Goal: Task Accomplishment & Management: Complete application form

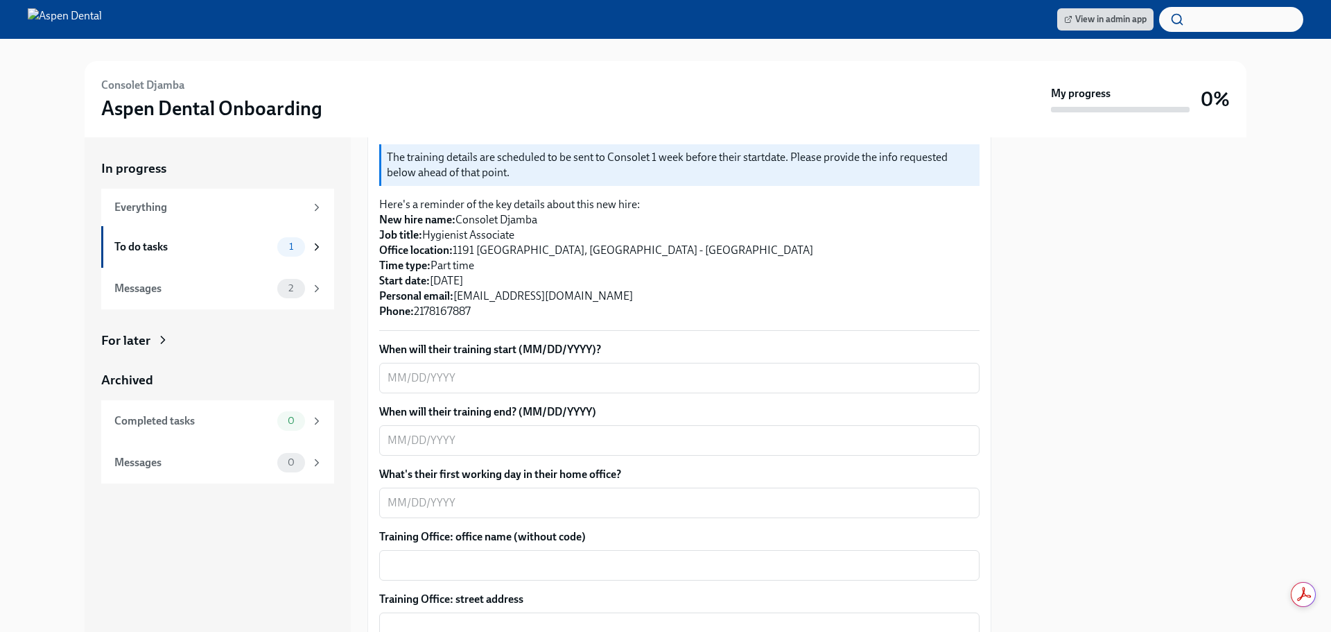
scroll to position [277, 0]
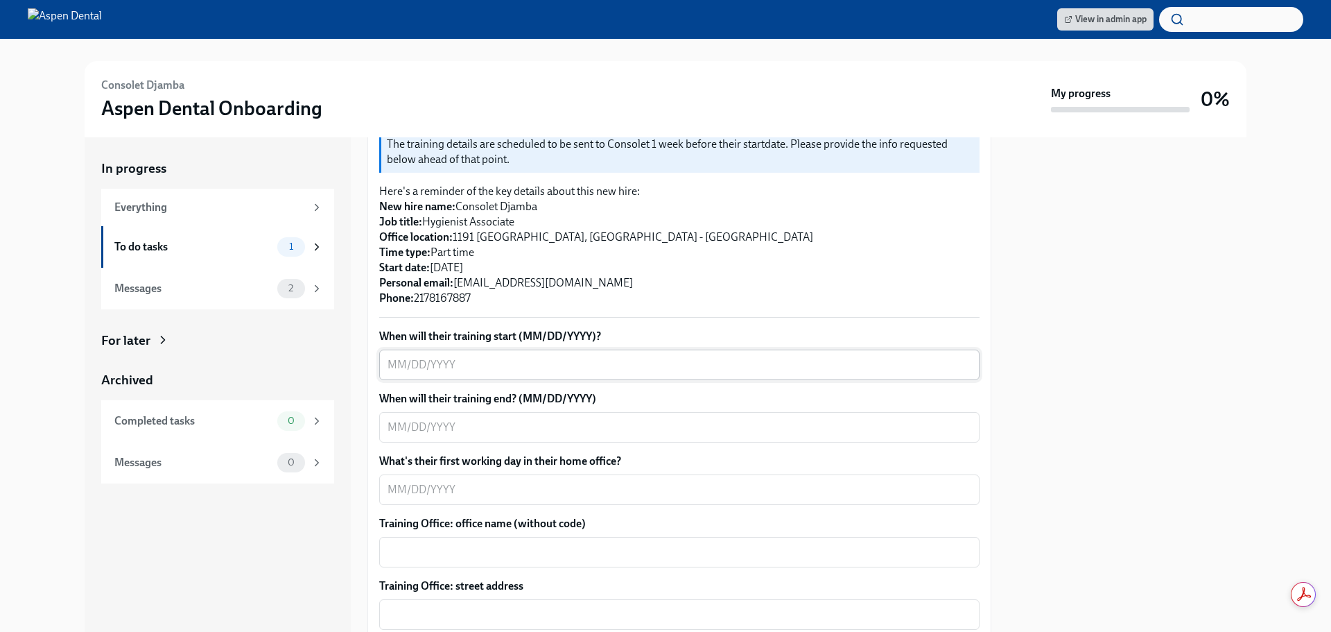
click at [462, 356] on textarea "When will their training start (MM/DD/YYYY)?" at bounding box center [680, 364] width 584 height 17
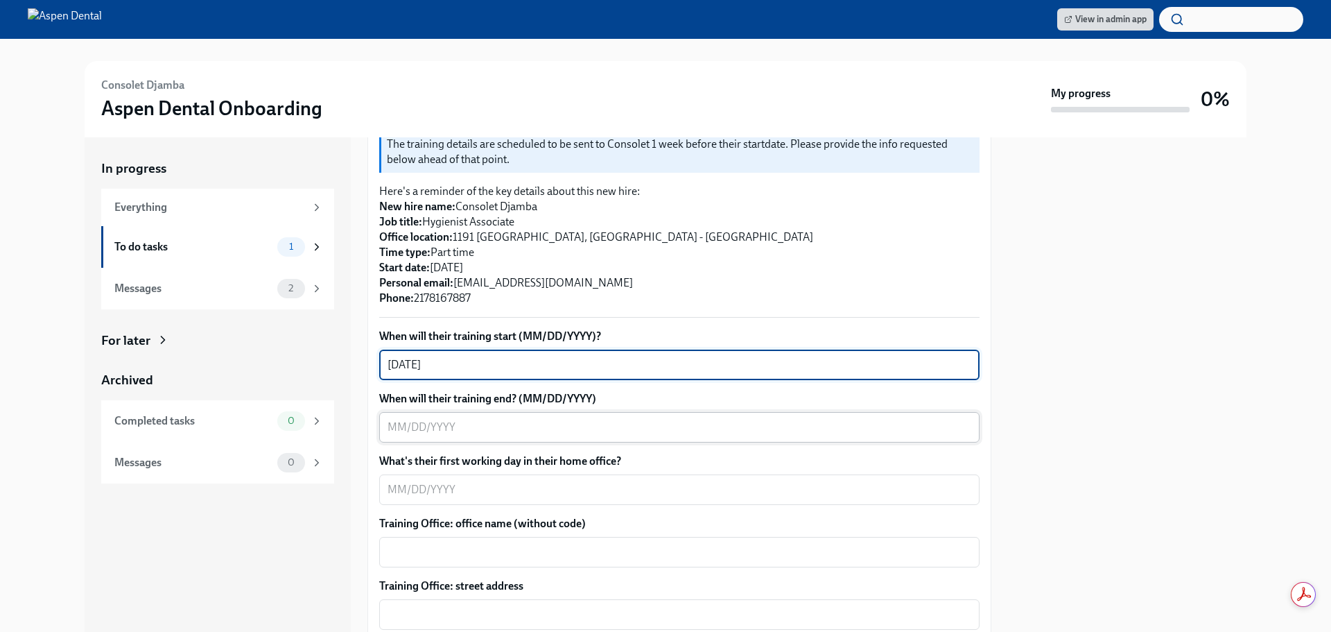
type textarea "[DATE]"
click at [481, 419] on textarea "When will their training end? (MM/DD/YYYY)" at bounding box center [680, 427] width 584 height 17
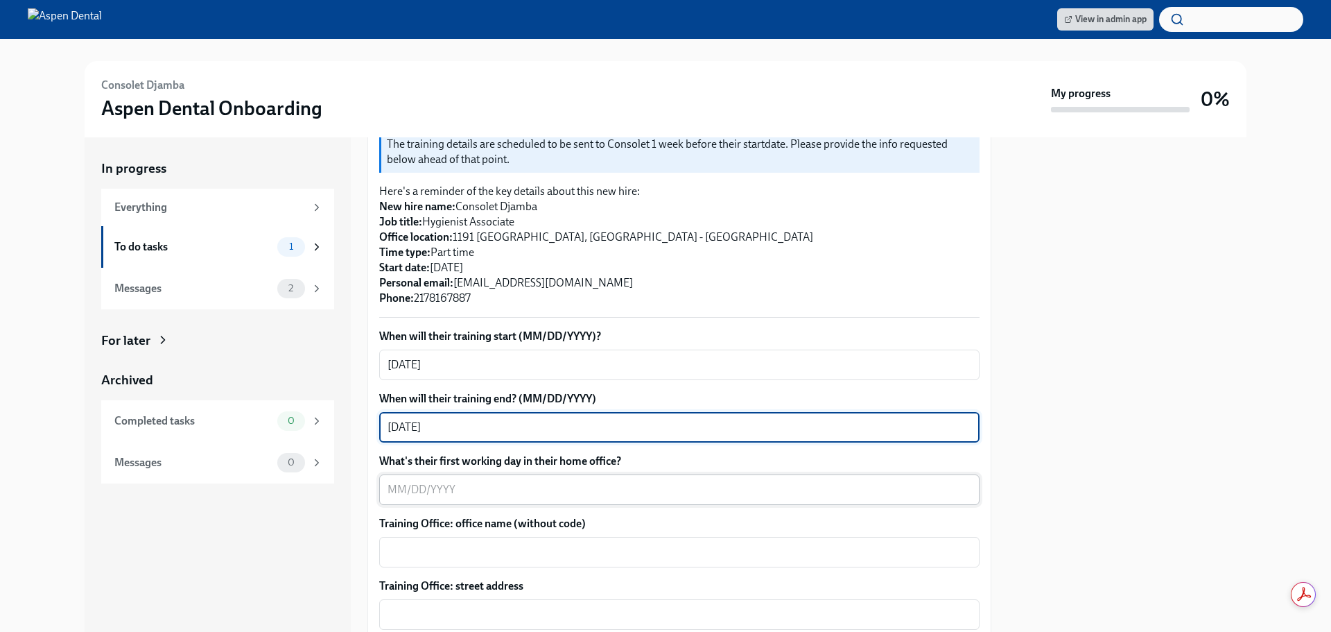
type textarea "[DATE]"
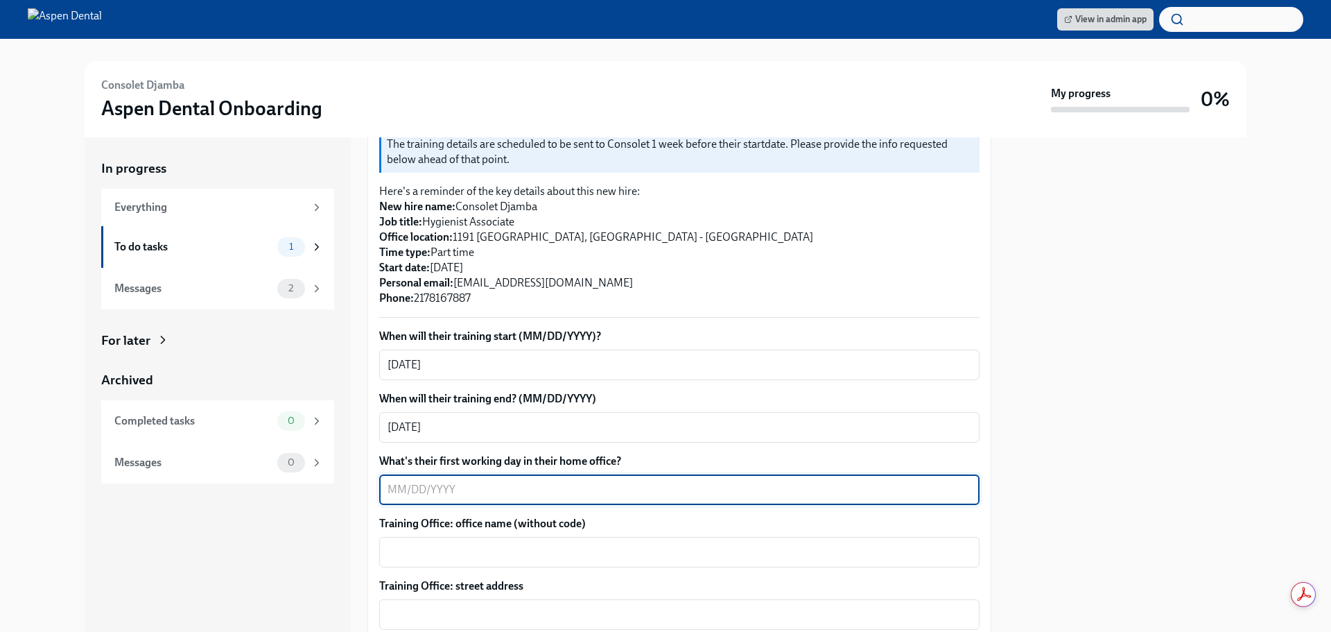
click at [458, 481] on textarea "What's their first working day in their home office?" at bounding box center [680, 489] width 584 height 17
type textarea "[DATE]"
click at [467, 537] on div "x ​" at bounding box center [679, 552] width 600 height 31
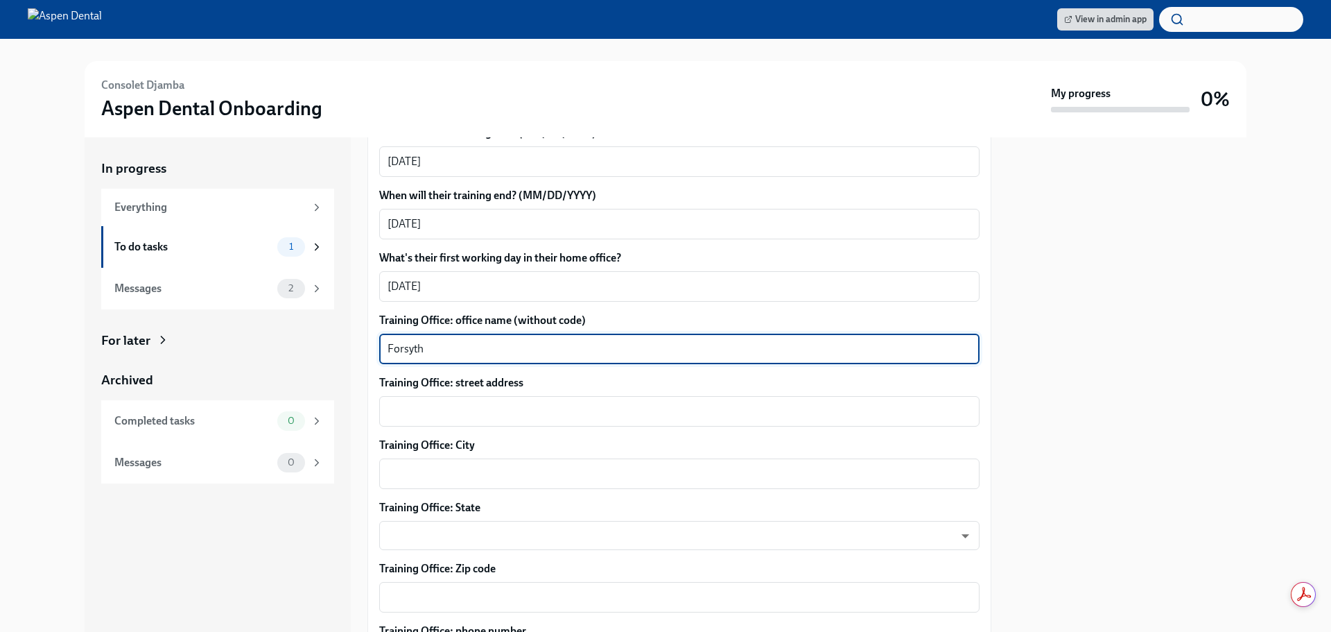
scroll to position [485, 0]
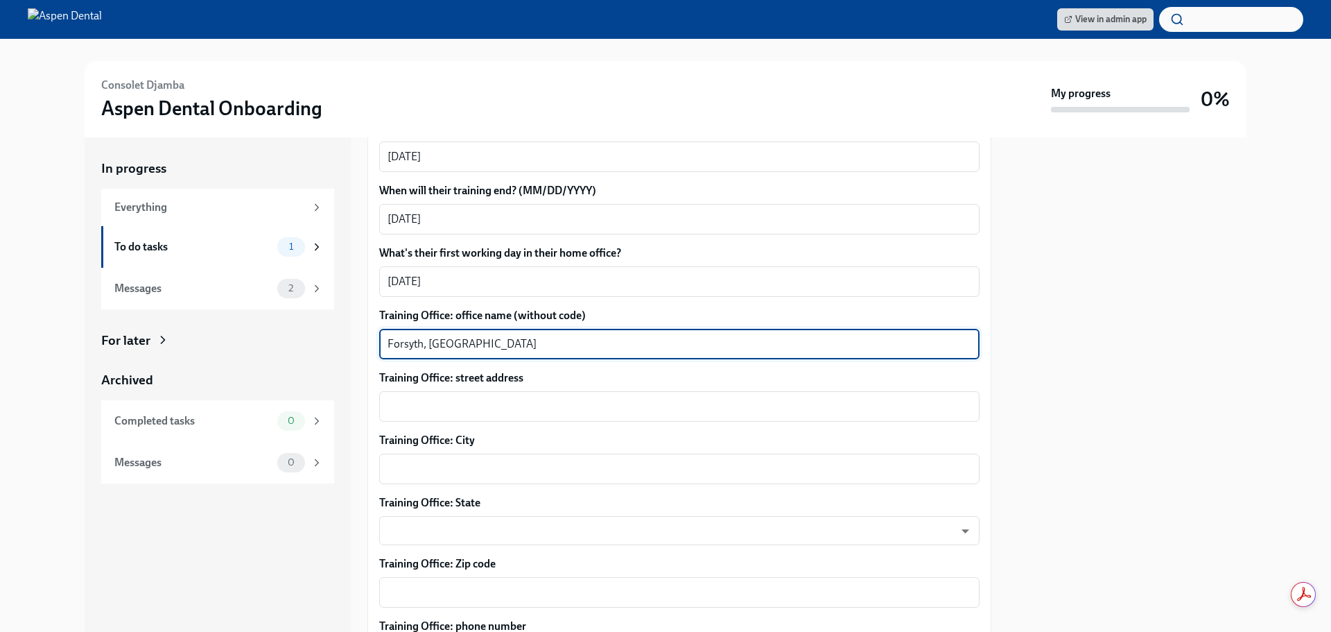
click at [454, 415] on div "When will their training start (MM/DD/YYYY)? [DATE] x ​ When will their trainin…" at bounding box center [679, 533] width 600 height 825
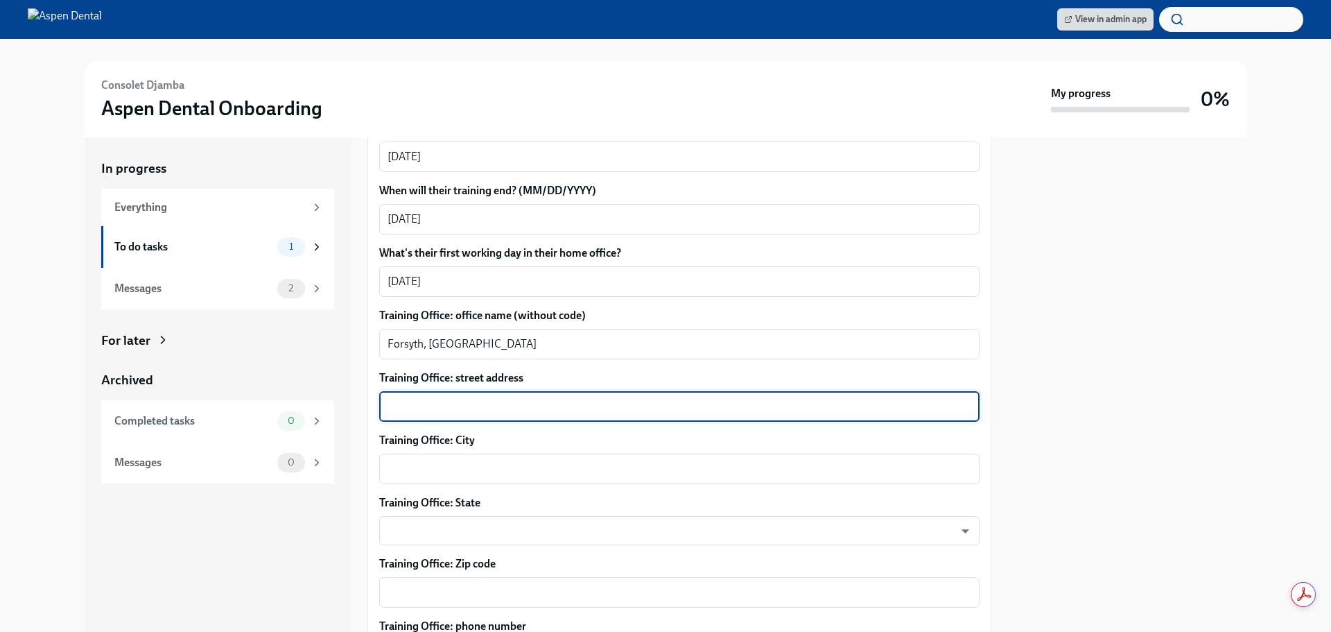
click at [454, 399] on textarea "Training Office: street address" at bounding box center [680, 406] width 584 height 17
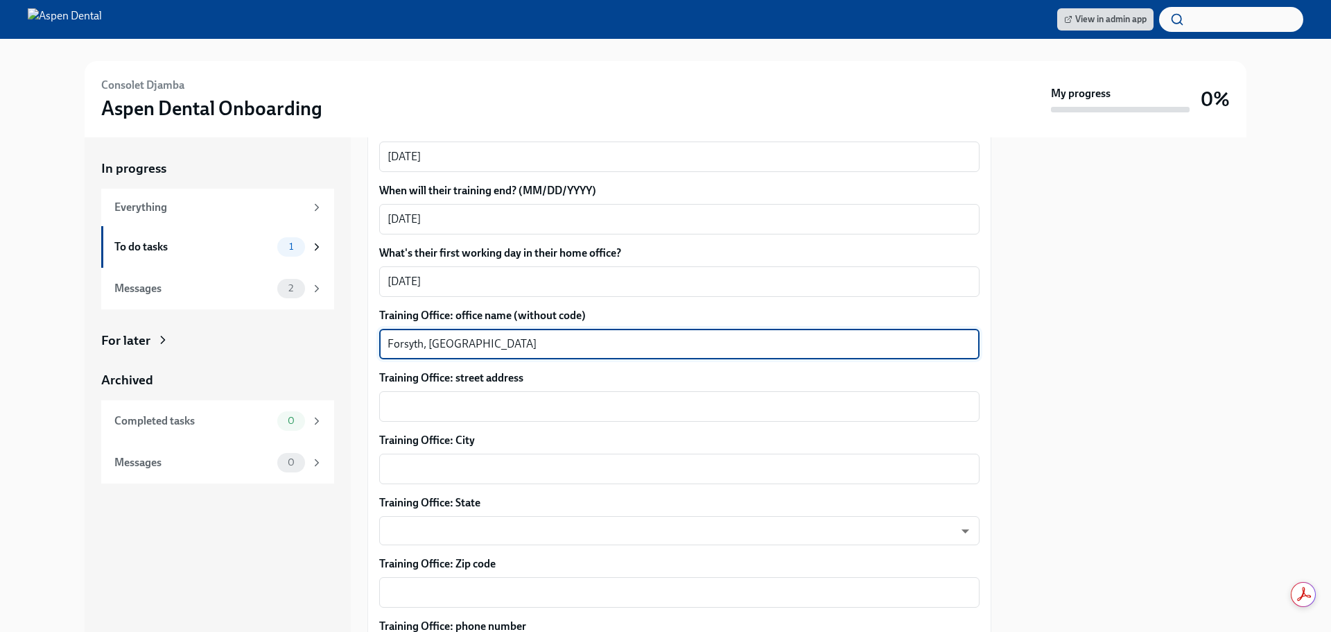
click at [456, 336] on textarea "Forsyth, [GEOGRAPHIC_DATA]" at bounding box center [680, 344] width 584 height 17
type textarea "Forsyth"
click at [439, 398] on textarea "Training Office: street address" at bounding box center [680, 406] width 584 height 17
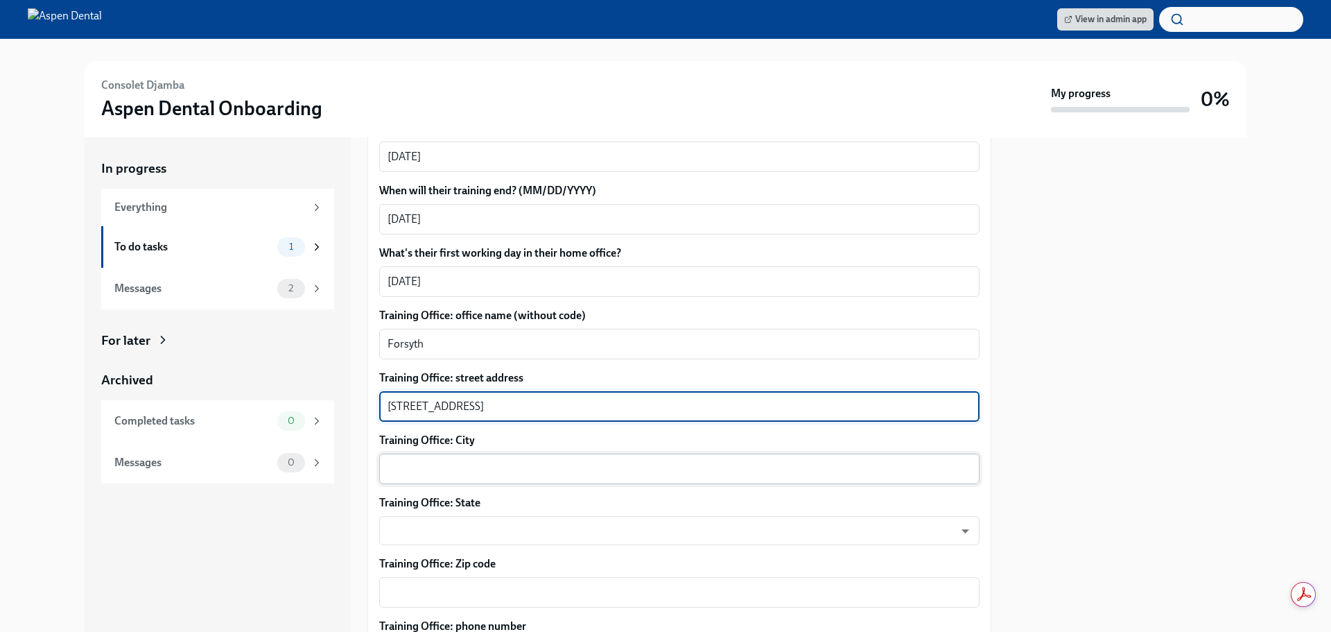
type textarea "[STREET_ADDRESS]"
click at [445, 461] on textarea "Training Office: City" at bounding box center [680, 468] width 584 height 17
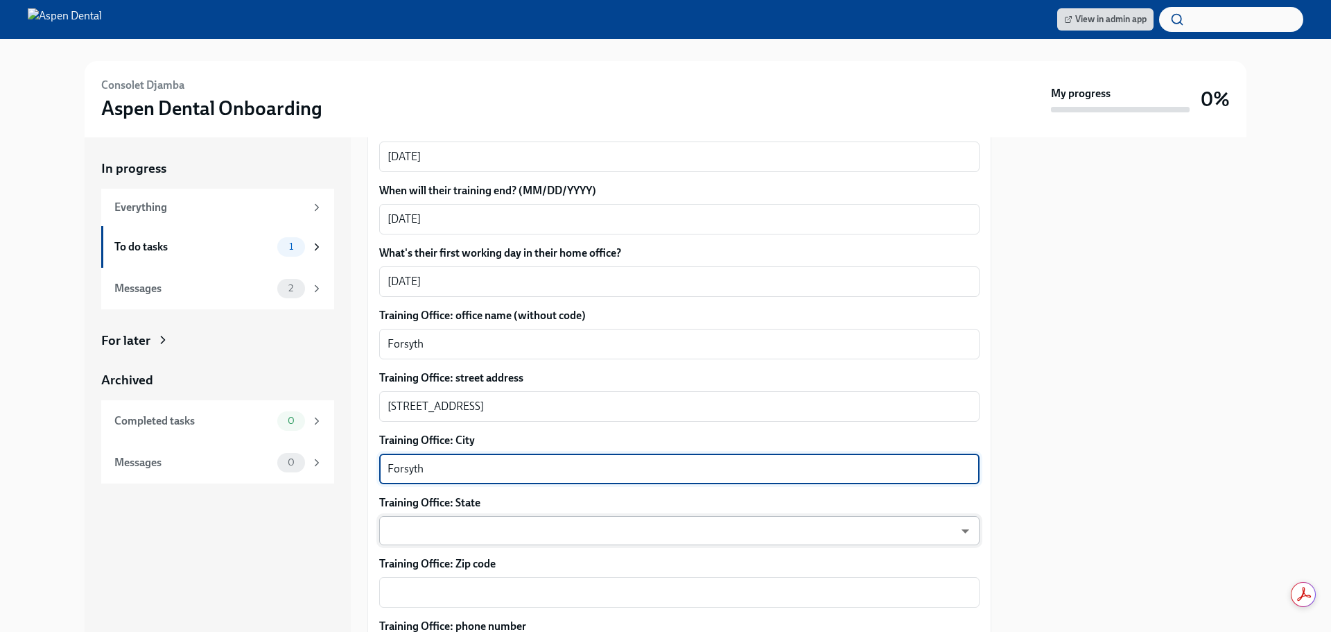
type textarea "Forsyth"
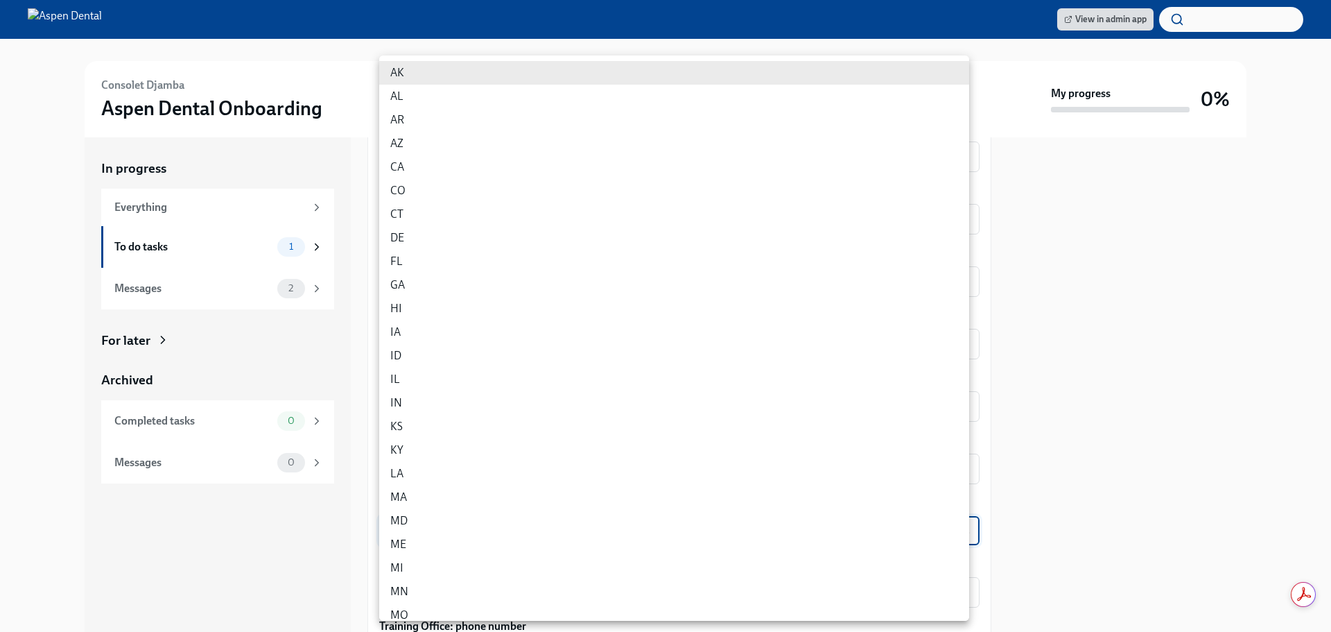
click at [430, 505] on body "View in admin app Consolet Djamba Aspen Dental Onboarding My progress 0% In pro…" at bounding box center [665, 316] width 1331 height 632
click at [422, 372] on li "IL" at bounding box center [674, 379] width 590 height 24
type input "0JH1U6C2e"
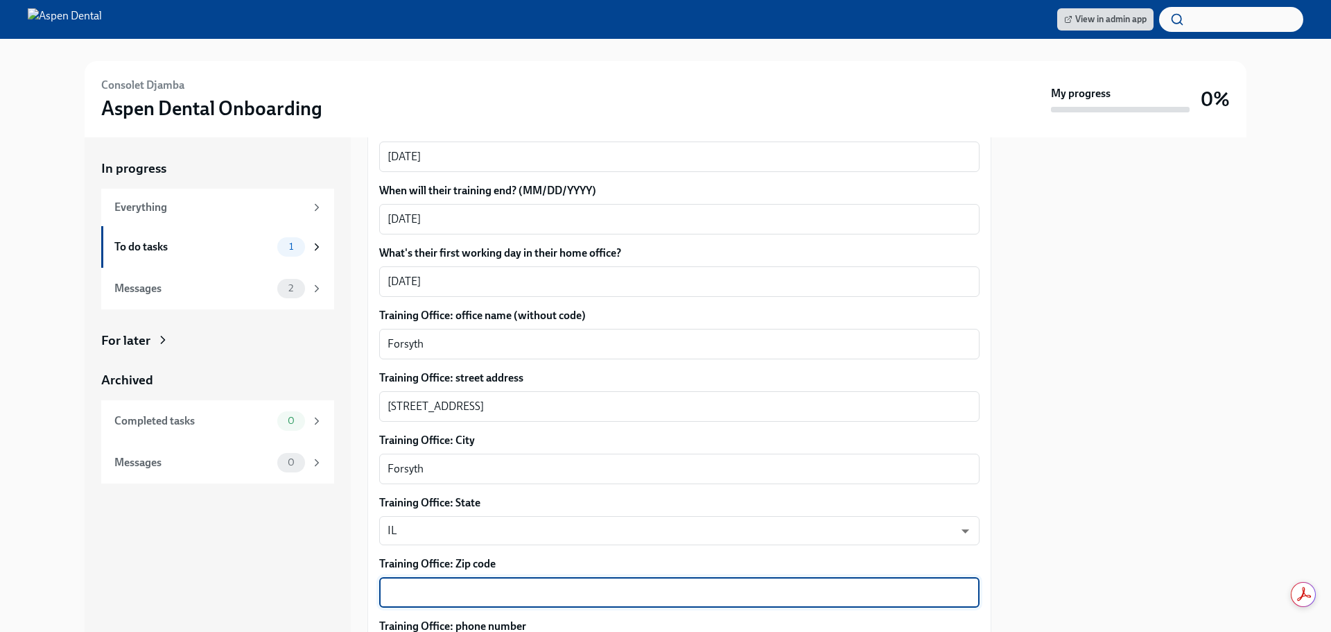
click at [450, 584] on textarea "Training Office: Zip code" at bounding box center [680, 592] width 584 height 17
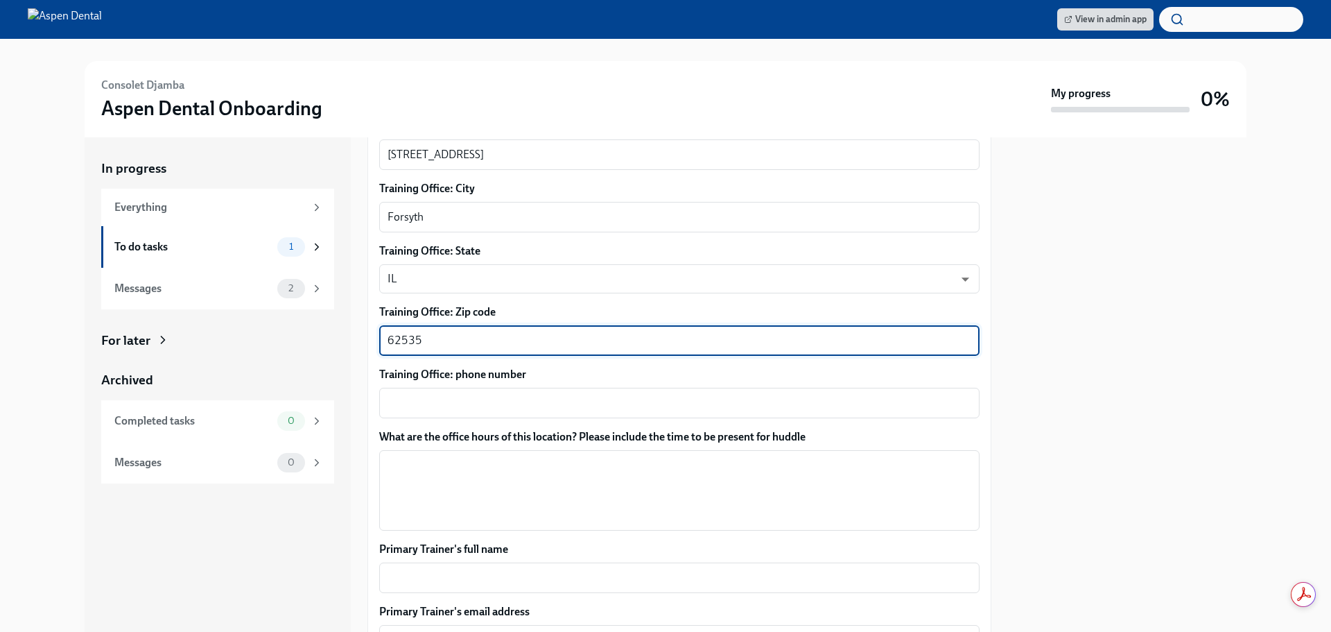
scroll to position [763, 0]
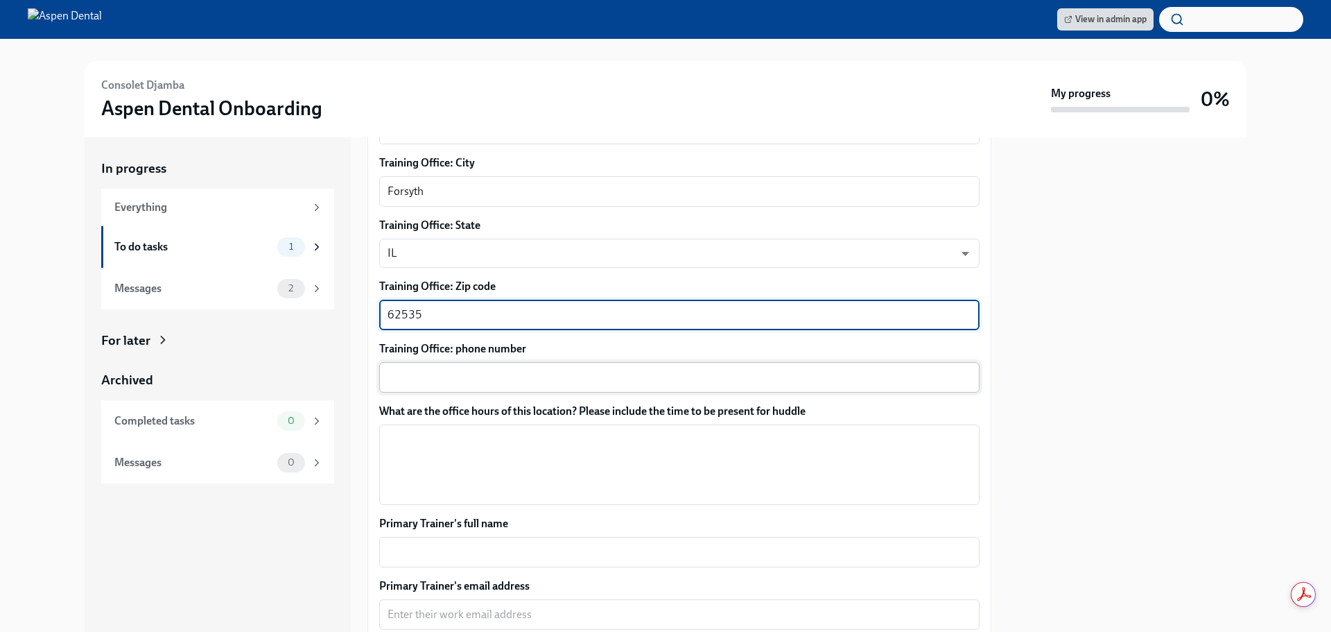
type textarea "62535"
click at [460, 369] on textarea "Training Office: phone number" at bounding box center [680, 377] width 584 height 17
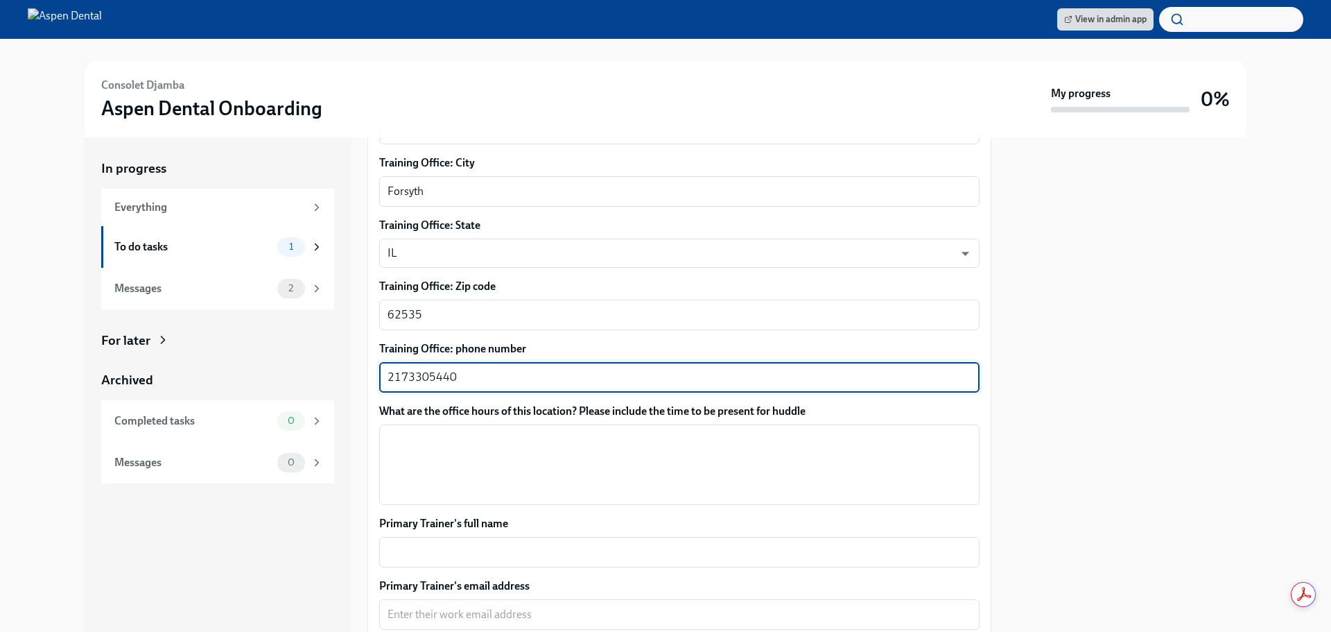
type textarea "2173305440"
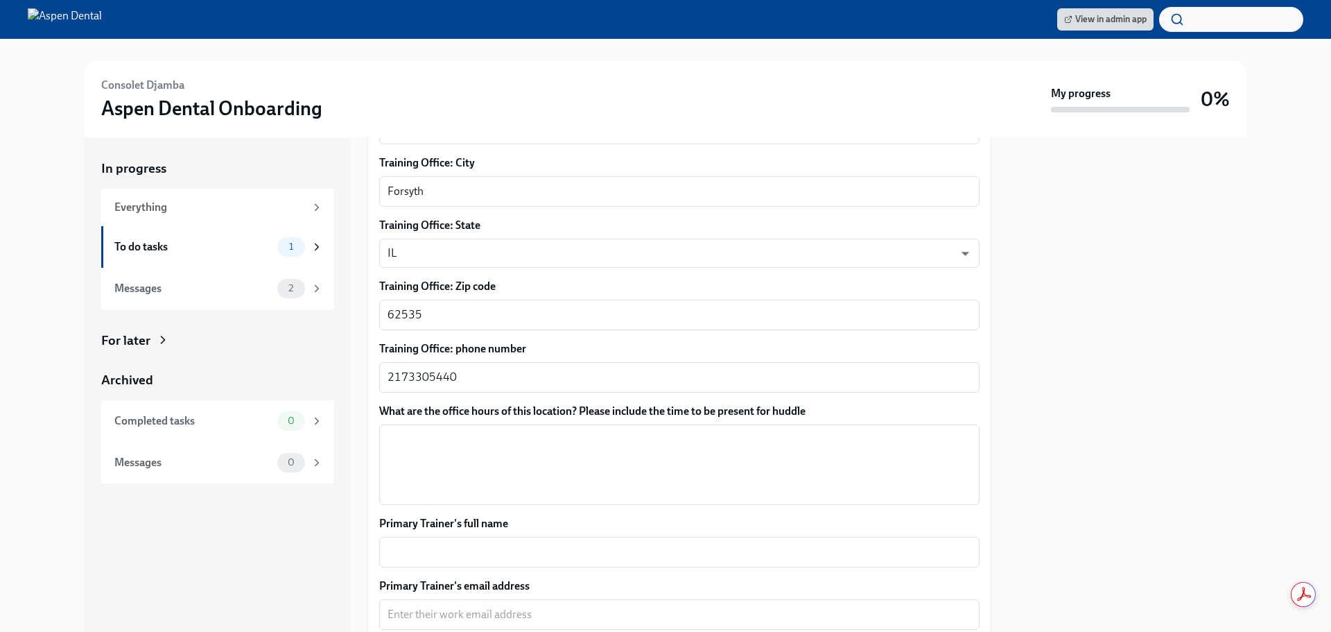
click at [457, 407] on div "What are the office hours of this location? Please include the time to be prese…" at bounding box center [679, 454] width 600 height 101
click at [447, 431] on textarea "What are the office hours of this location? Please include the time to be prese…" at bounding box center [680, 464] width 584 height 67
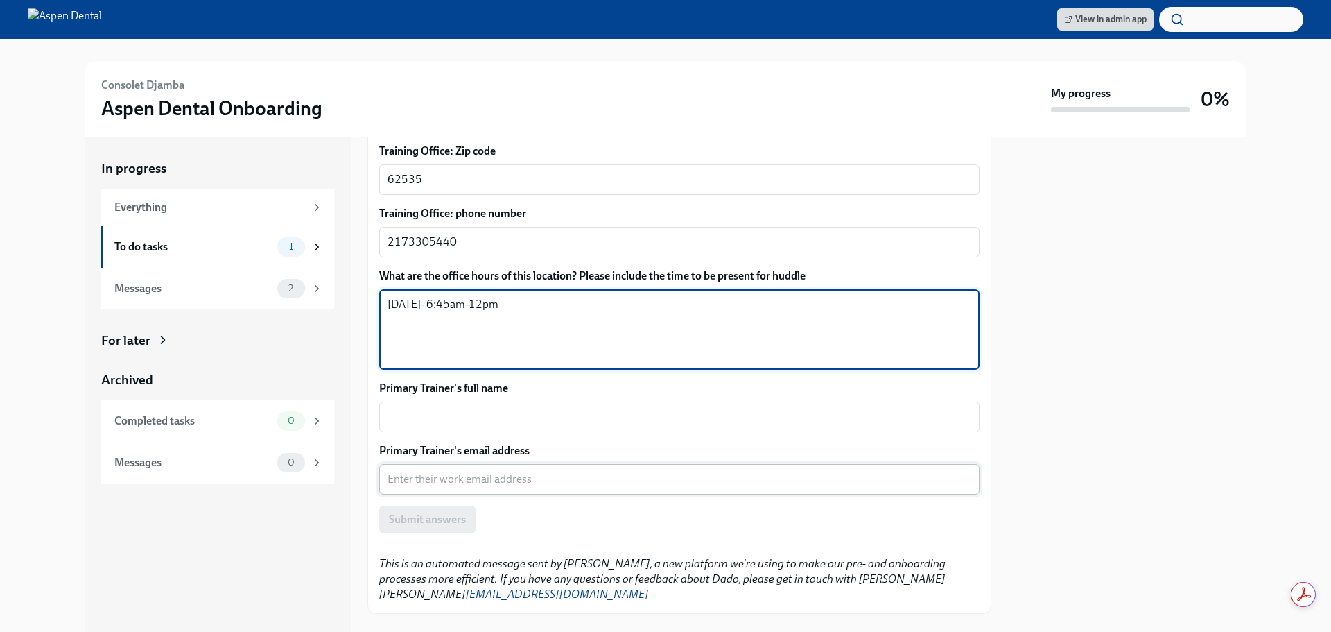
scroll to position [909, 0]
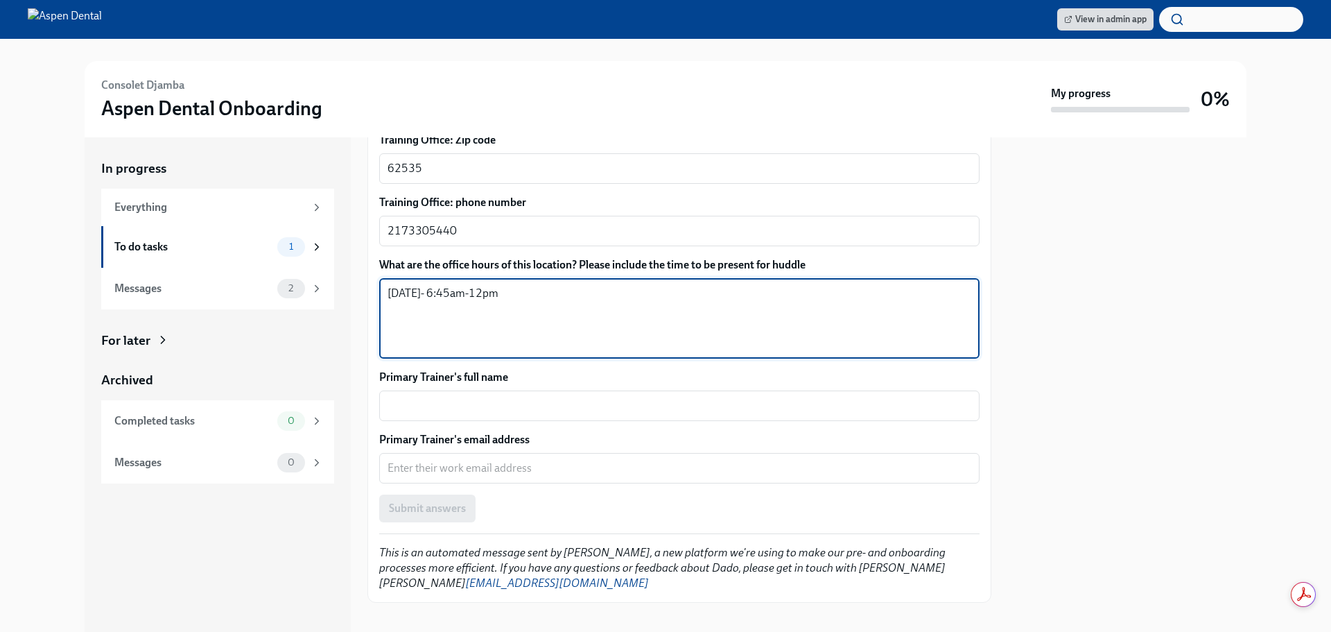
click at [480, 285] on textarea "[DATE]- 6:45am-12pm" at bounding box center [680, 318] width 584 height 67
type textarea "[DATE]- 6:45am-12:00pm"
click at [443, 397] on textarea "Primary Trainer's full name" at bounding box center [680, 405] width 584 height 17
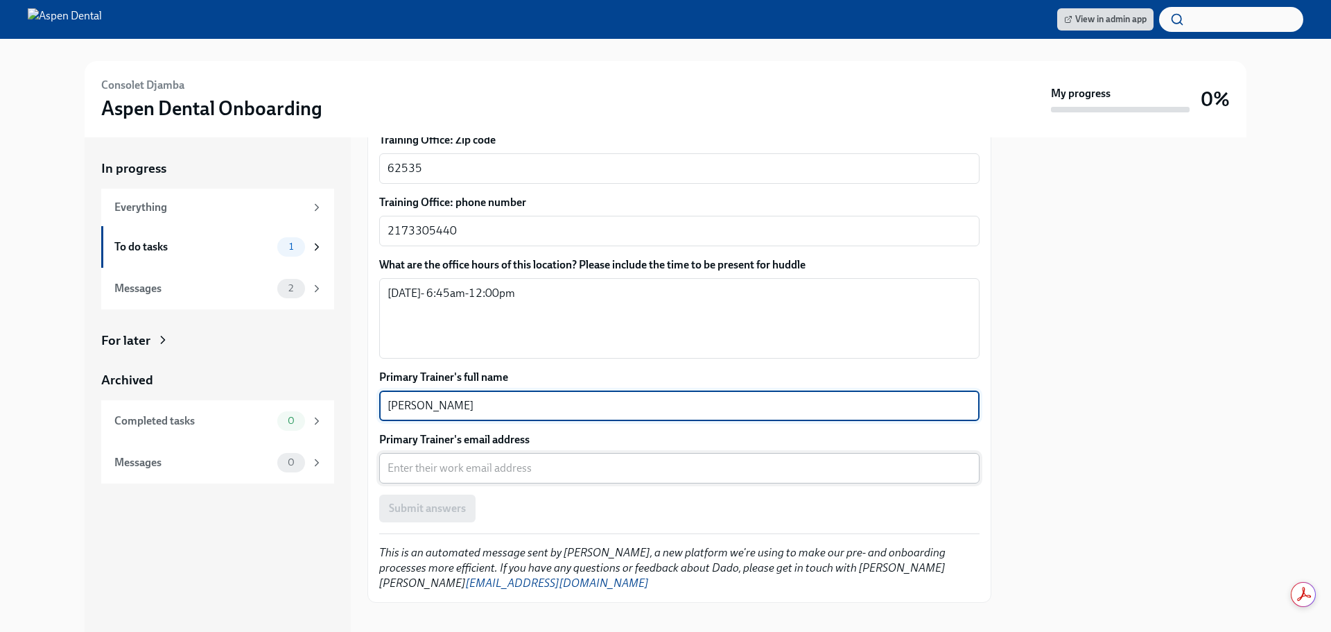
type textarea "[PERSON_NAME]"
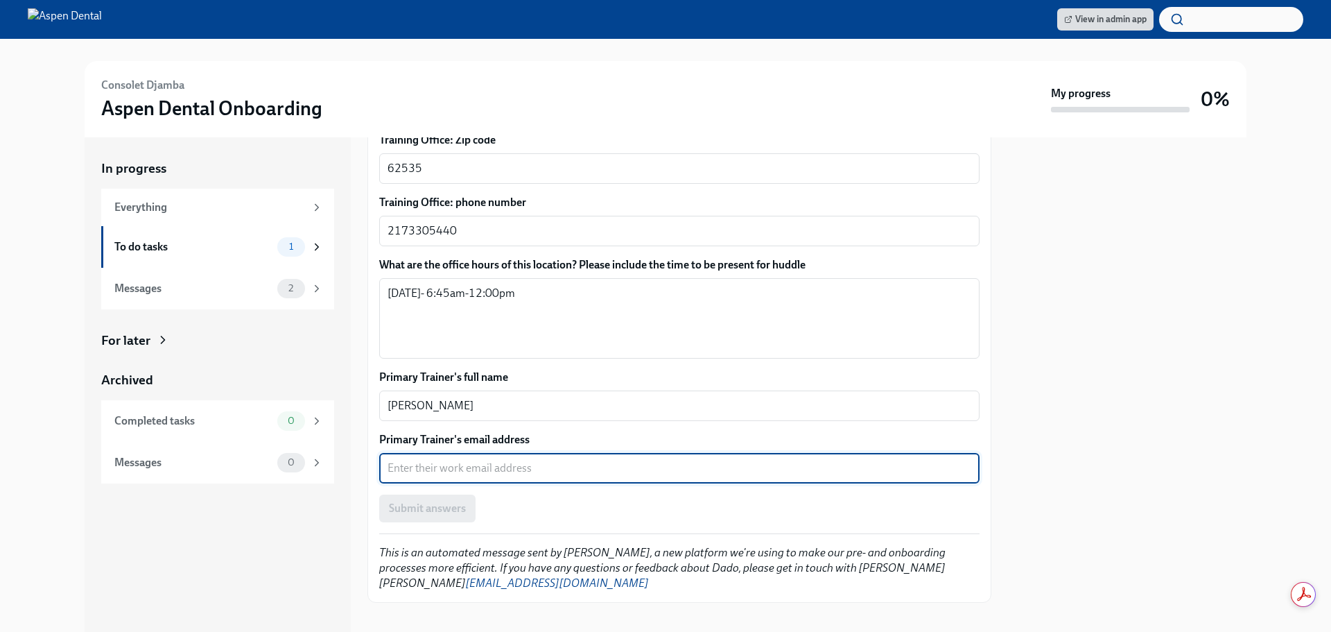
click at [435, 460] on textarea "Primary Trainer's email address" at bounding box center [680, 468] width 584 height 17
type textarea "[EMAIL_ADDRESS][DOMAIN_NAME]"
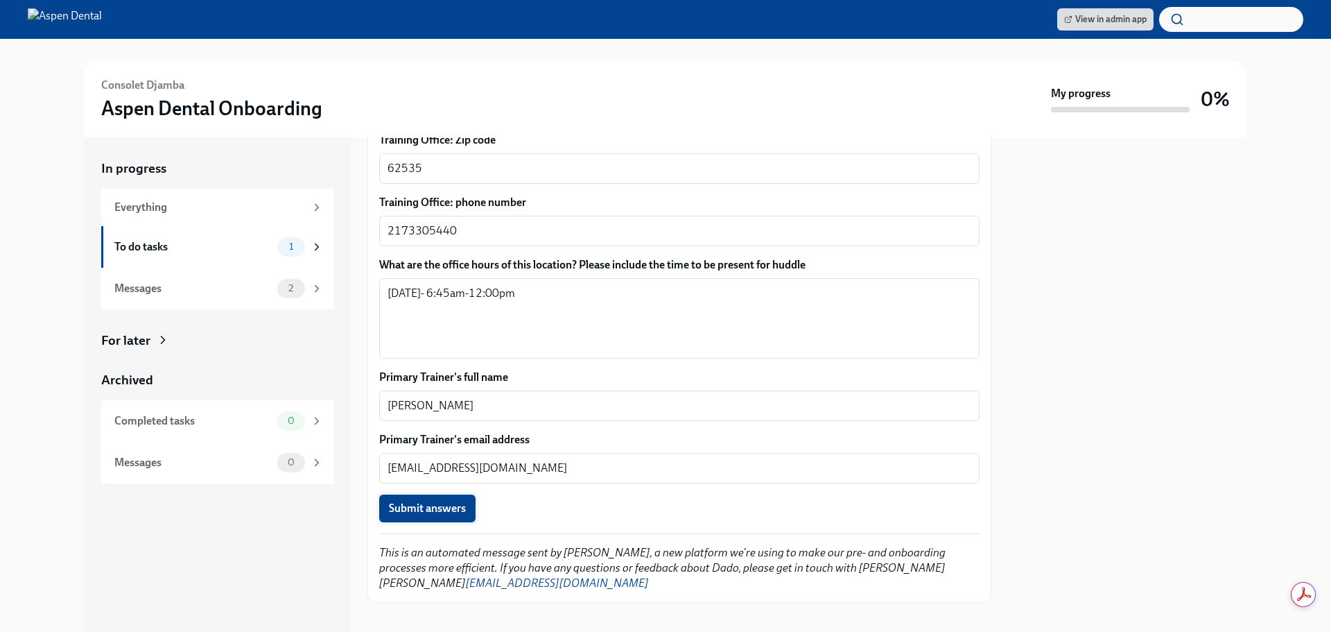
click at [427, 501] on span "Submit answers" at bounding box center [427, 508] width 77 height 14
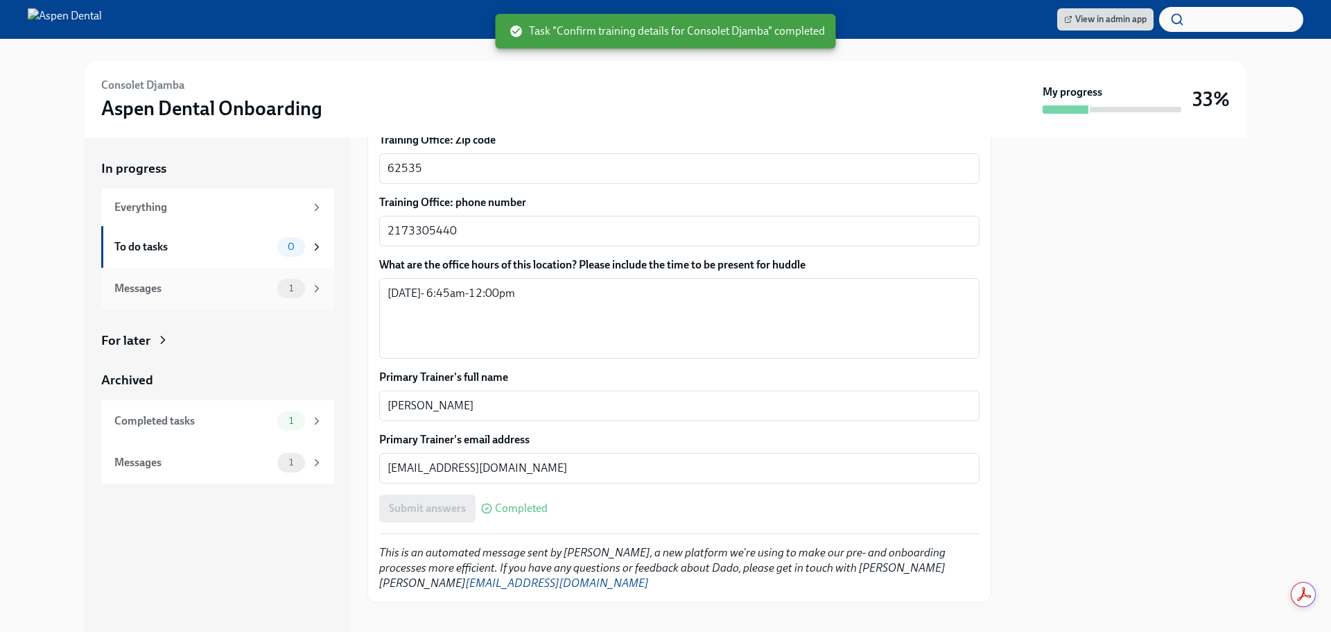
click at [266, 285] on div "Messages" at bounding box center [192, 288] width 157 height 15
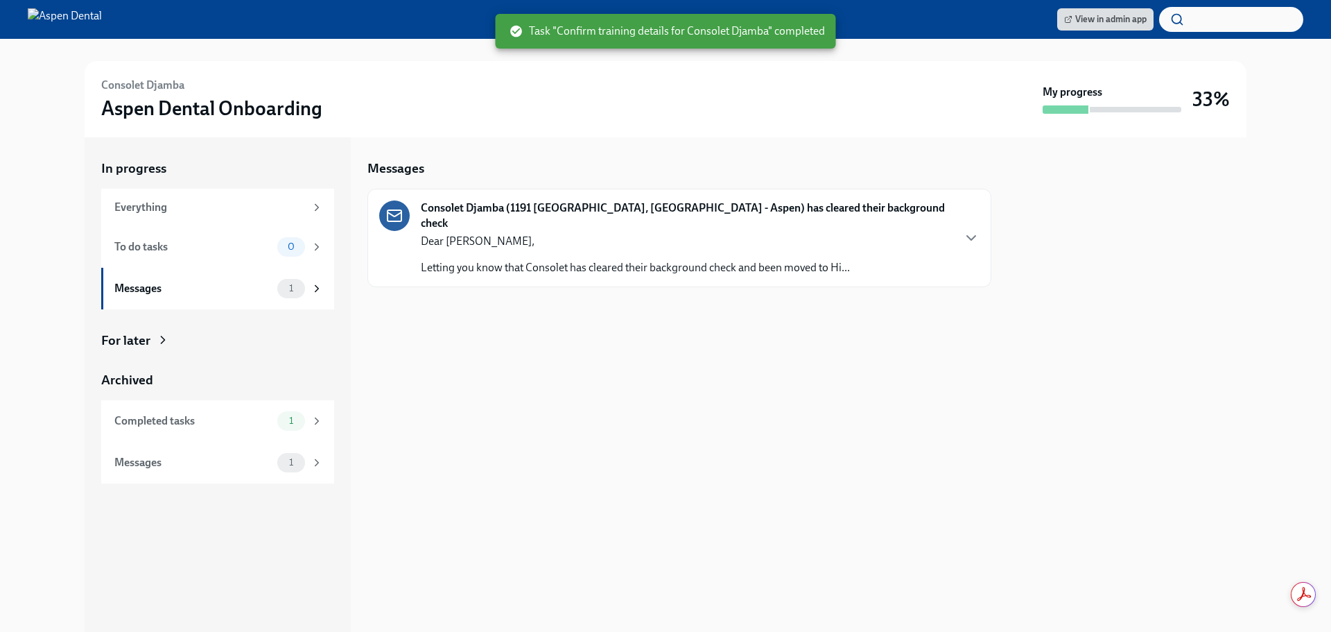
click at [623, 236] on div "Dear [PERSON_NAME], Letting you know that Consolet has cleared their background…" at bounding box center [635, 255] width 429 height 42
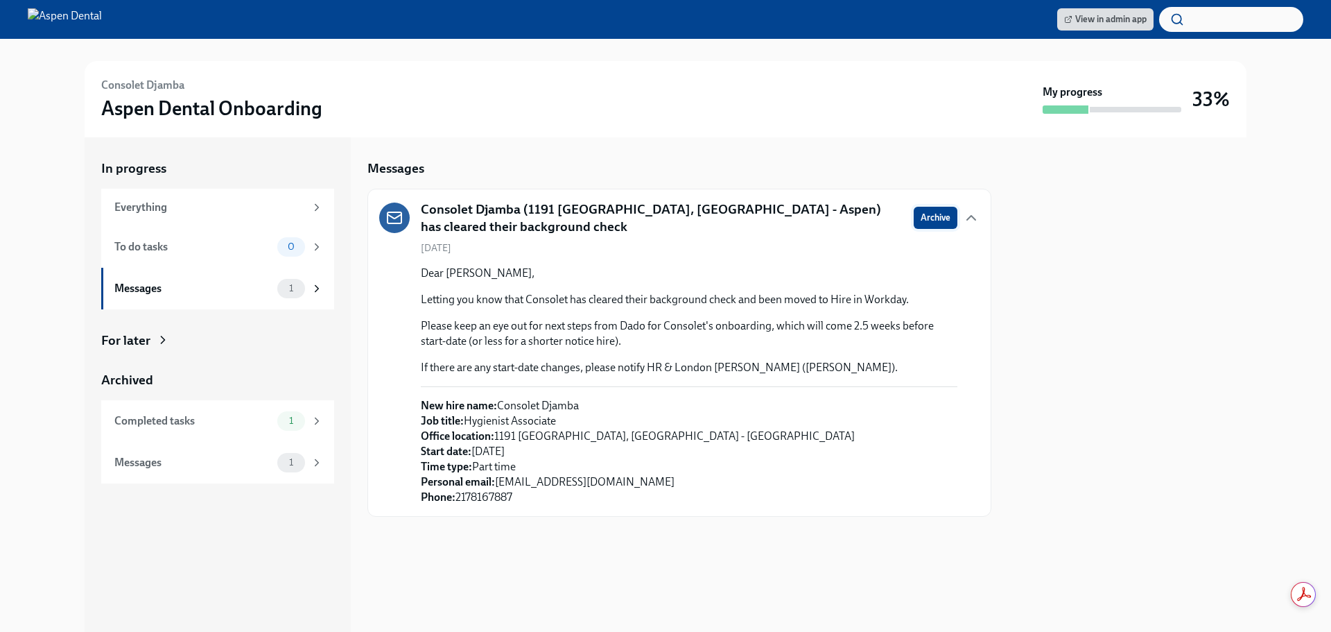
click at [923, 218] on span "Archive" at bounding box center [936, 218] width 30 height 14
